Goal: Communication & Community: Answer question/provide support

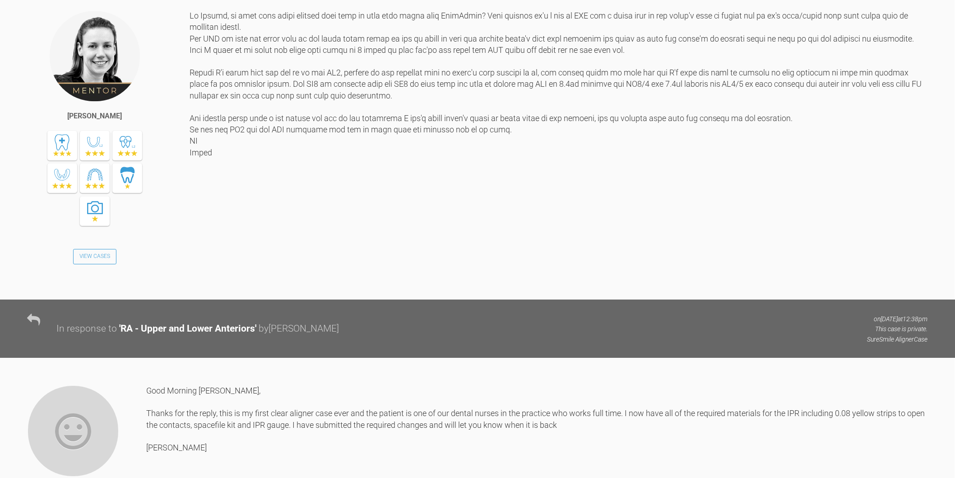
scroll to position [2087, 0]
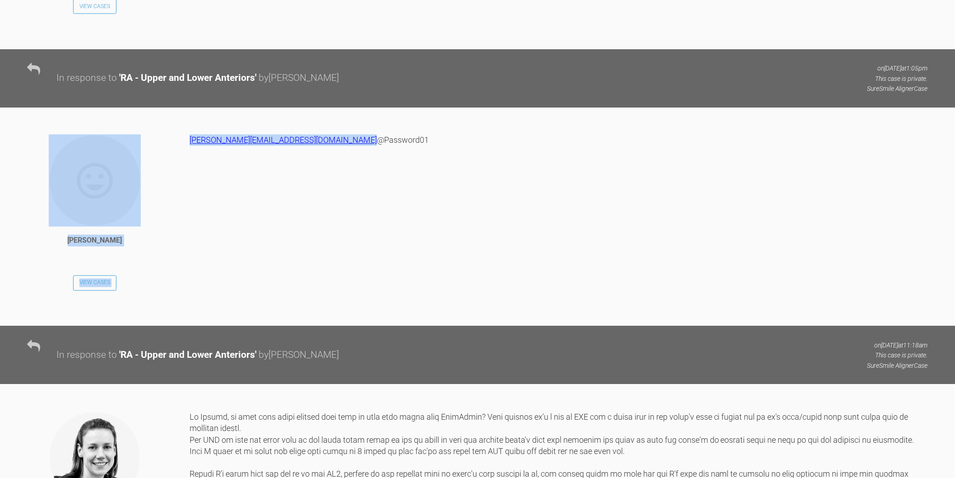
drag, startPoint x: 355, startPoint y: 283, endPoint x: 189, endPoint y: 282, distance: 166.6
click at [189, 282] on div "[PERSON_NAME] View Cases [PERSON_NAME][EMAIL_ADDRESS][DOMAIN_NAME] @Password01" at bounding box center [477, 230] width 955 height 191
click at [372, 283] on div "[PERSON_NAME][EMAIL_ADDRESS][DOMAIN_NAME] @Password01" at bounding box center [559, 224] width 738 height 178
drag, startPoint x: 353, startPoint y: 280, endPoint x: 188, endPoint y: 279, distance: 164.3
click at [188, 279] on div "[PERSON_NAME] View Cases [PERSON_NAME][EMAIL_ADDRESS][DOMAIN_NAME] @Password01" at bounding box center [477, 230] width 955 height 191
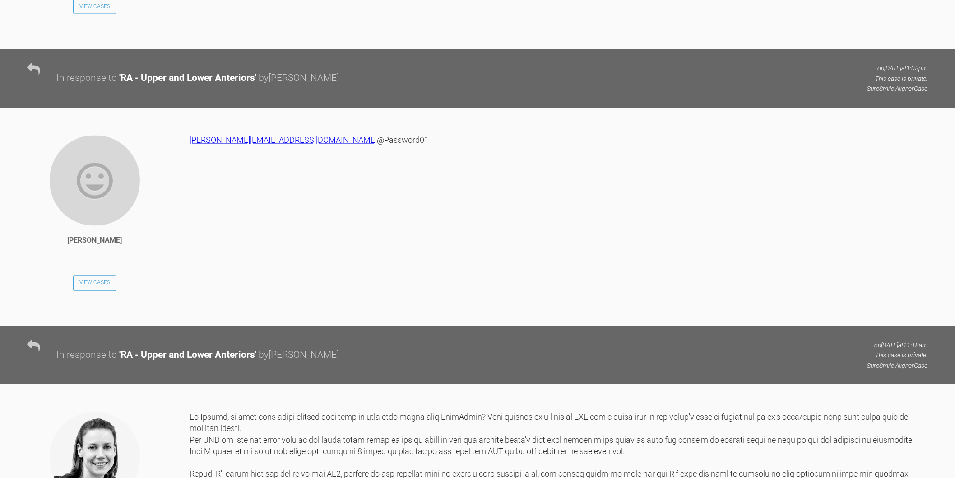
click at [188, 279] on div "[PERSON_NAME] View Cases" at bounding box center [108, 226] width 162 height 183
drag, startPoint x: 344, startPoint y: 282, endPoint x: 190, endPoint y: 282, distance: 154.4
click at [190, 282] on div "[PERSON_NAME][EMAIL_ADDRESS][DOMAIN_NAME] @Password01" at bounding box center [559, 224] width 738 height 178
copy link "[PERSON_NAME][EMAIL_ADDRESS][DOMAIN_NAME]"
drag, startPoint x: 243, startPoint y: 294, endPoint x: 190, endPoint y: 298, distance: 53.5
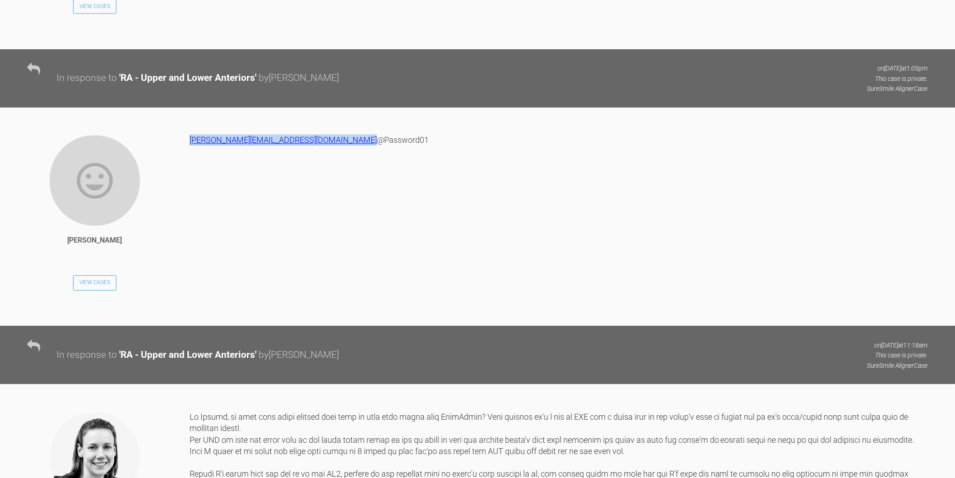
click at [190, 298] on div "[PERSON_NAME][EMAIL_ADDRESS][DOMAIN_NAME] @Password01" at bounding box center [559, 224] width 738 height 178
copy div "@Password01"
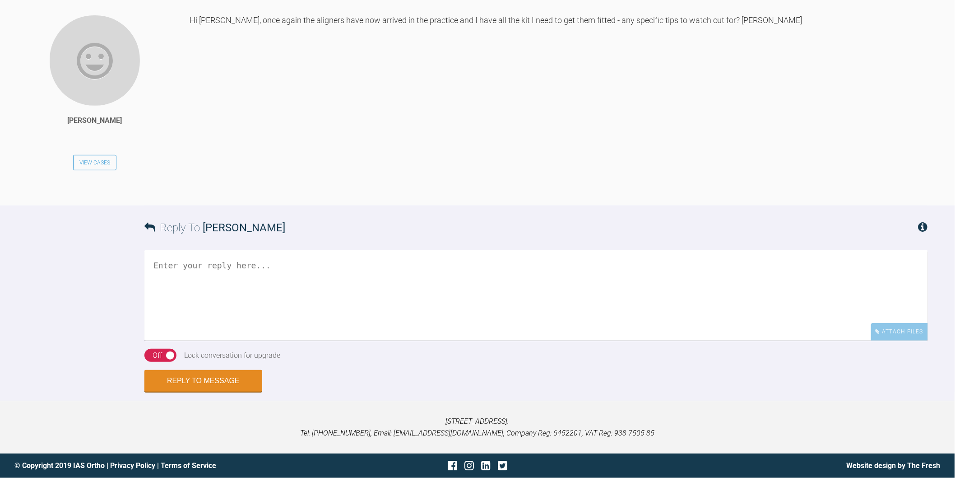
scroll to position [4544, 0]
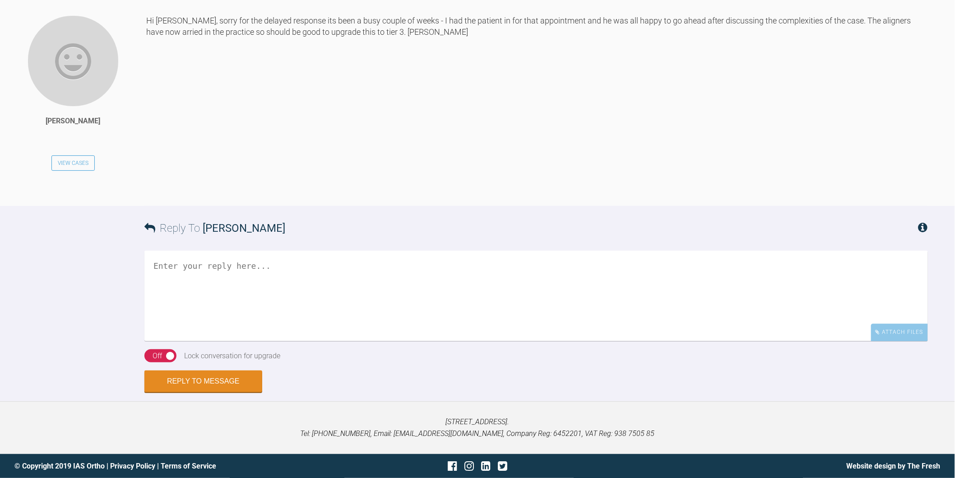
scroll to position [5215, 0]
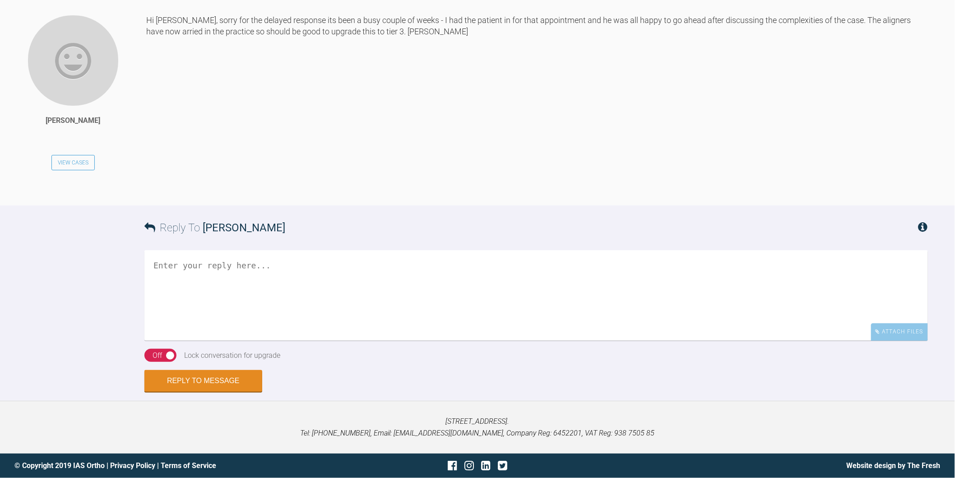
click at [162, 352] on div "Off" at bounding box center [157, 355] width 9 height 12
click at [351, 296] on textarea at bounding box center [536, 295] width 784 height 90
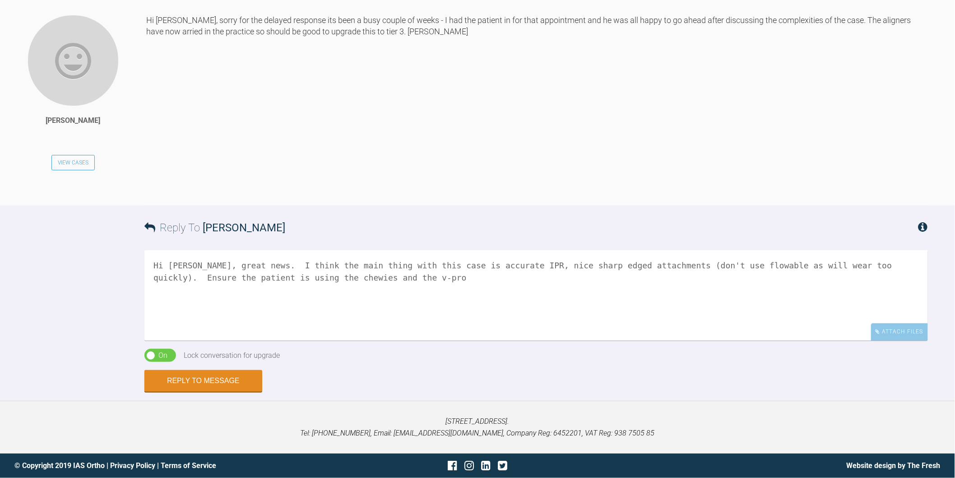
click at [282, 275] on textarea "Hi [PERSON_NAME], great news. I think the main thing with this case is accurate…" at bounding box center [536, 295] width 784 height 90
click at [447, 274] on textarea "Hi [PERSON_NAME], great news. I think the main thing with this case is accurate…" at bounding box center [536, 295] width 784 height 90
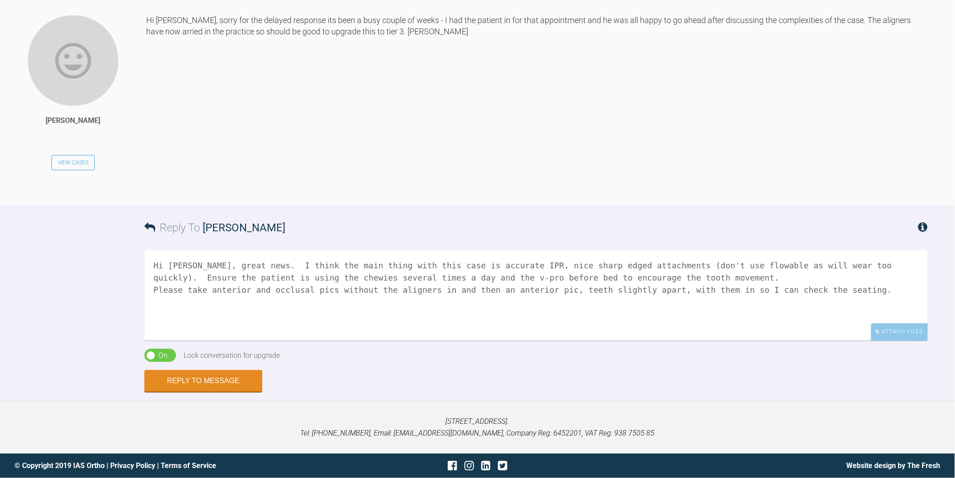
click at [669, 280] on textarea "Hi [PERSON_NAME], great news. I think the main thing with this case is accurate…" at bounding box center [536, 295] width 784 height 90
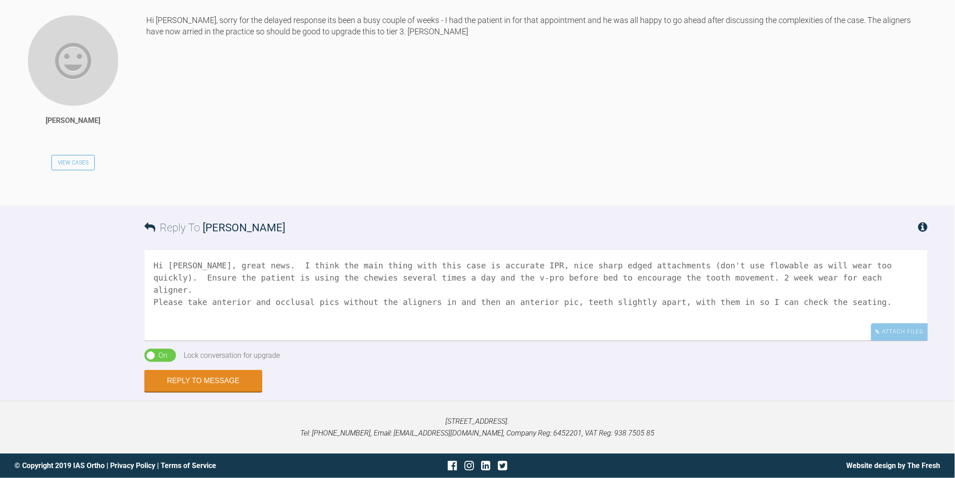
click at [852, 292] on textarea "Hi [PERSON_NAME], great news. I think the main thing with this case is accurate…" at bounding box center [536, 295] width 784 height 90
click at [454, 299] on textarea "Hi [PERSON_NAME], great news. I think the main thing with this case is accurate…" at bounding box center [536, 295] width 784 height 90
click at [541, 305] on textarea "Hi [PERSON_NAME], great news. I think the main thing with this case is accurate…" at bounding box center [536, 295] width 784 height 90
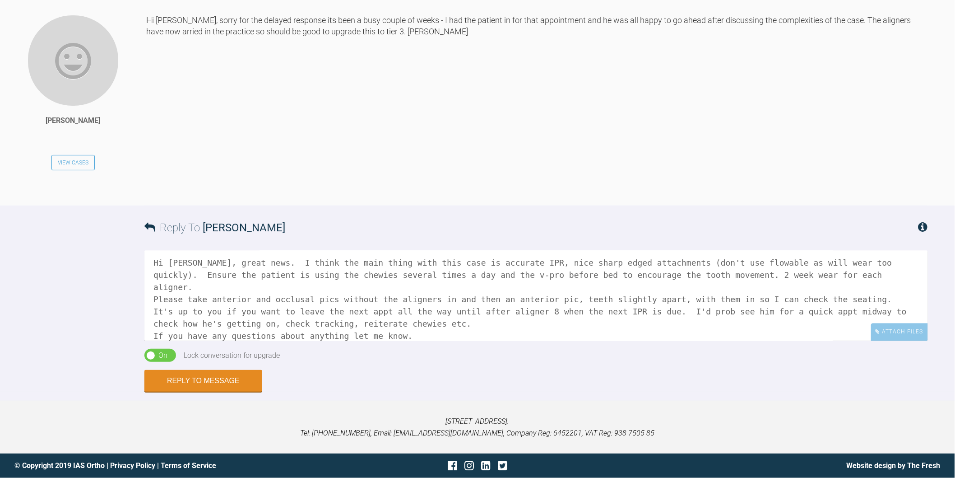
scroll to position [15, 0]
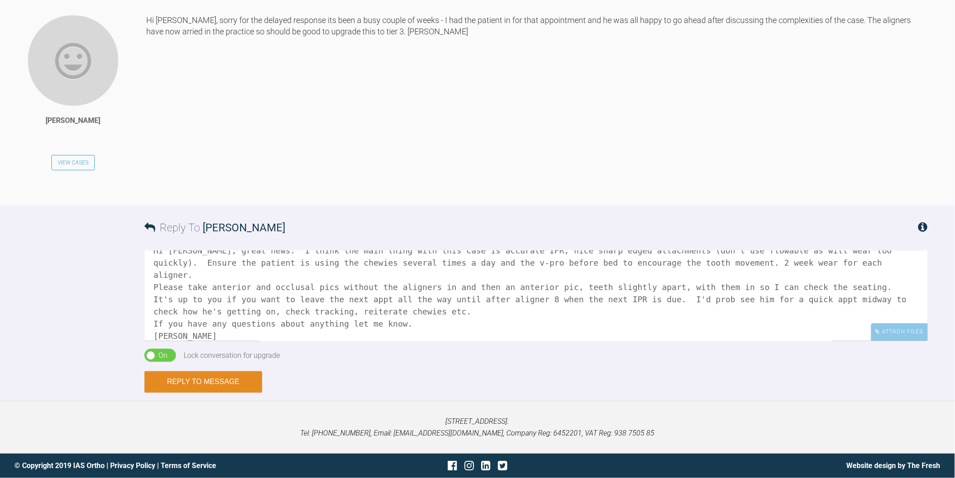
type textarea "Hi [PERSON_NAME], great news. I think the main thing with this case is accurate…"
click at [223, 380] on button "Reply to Message" at bounding box center [203, 382] width 118 height 22
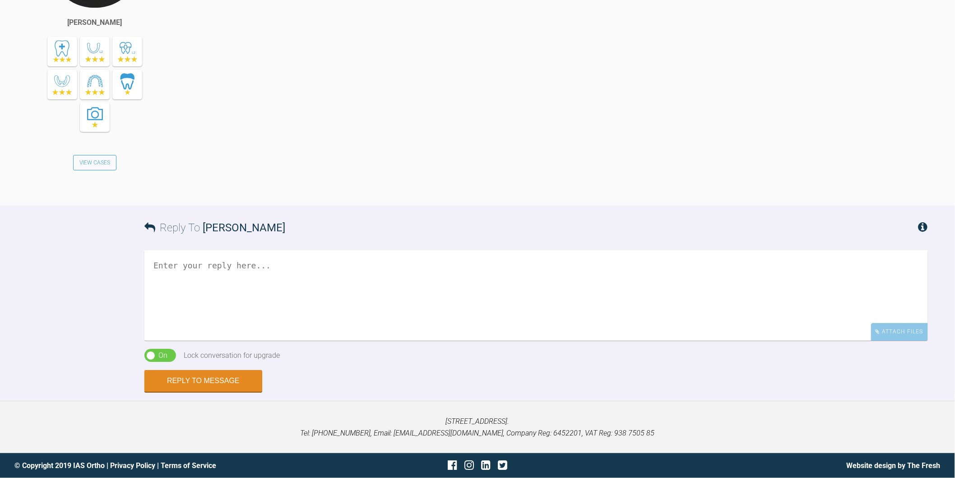
scroll to position [5438, 0]
